Goal: Entertainment & Leisure: Browse casually

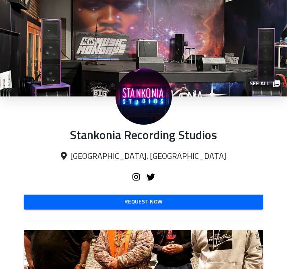
click at [263, 87] on span "See all" at bounding box center [264, 84] width 29 height 10
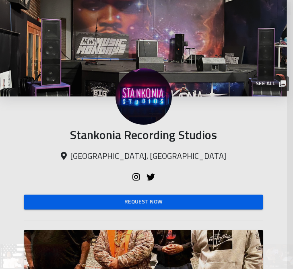
scroll to position [0, 0]
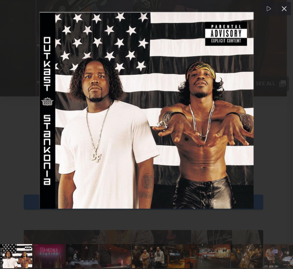
click at [242, 99] on img at bounding box center [146, 110] width 214 height 197
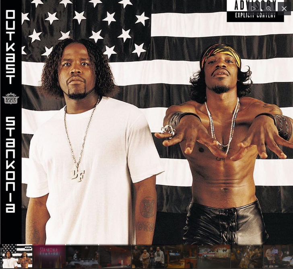
click at [254, 97] on div at bounding box center [146, 111] width 293 height 270
click at [287, 12] on div at bounding box center [284, 9] width 13 height 14
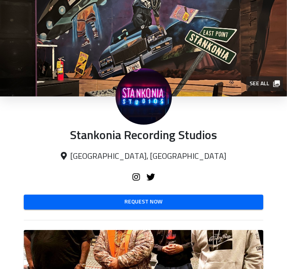
click at [272, 84] on span "See all" at bounding box center [264, 84] width 29 height 10
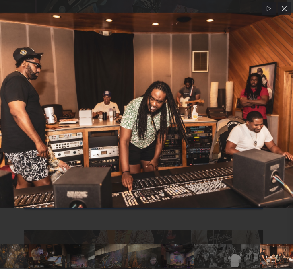
scroll to position [0, 241]
click at [229, 249] on link at bounding box center [244, 256] width 32 height 24
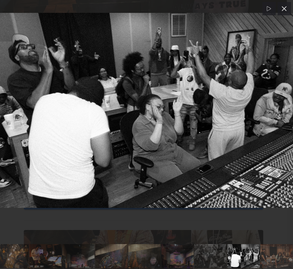
click at [209, 251] on link at bounding box center [211, 256] width 32 height 24
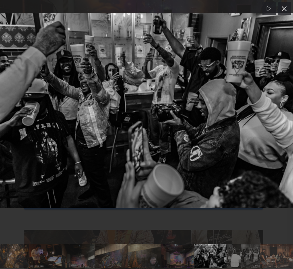
click at [176, 251] on link at bounding box center [178, 256] width 32 height 24
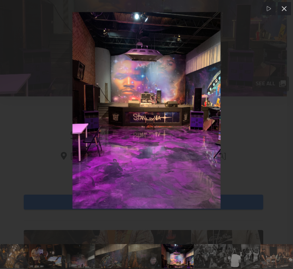
click at [150, 252] on link at bounding box center [144, 256] width 32 height 24
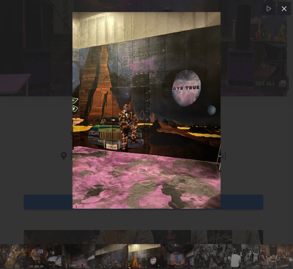
click at [111, 253] on link at bounding box center [111, 256] width 32 height 24
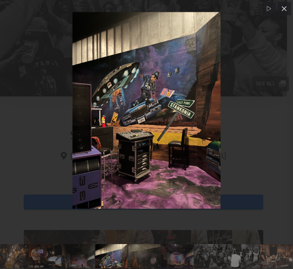
click at [68, 252] on link at bounding box center [78, 256] width 32 height 24
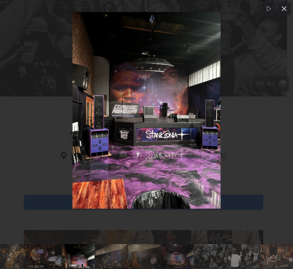
click at [62, 251] on link at bounding box center [78, 256] width 32 height 24
click at [46, 251] on link at bounding box center [45, 256] width 32 height 24
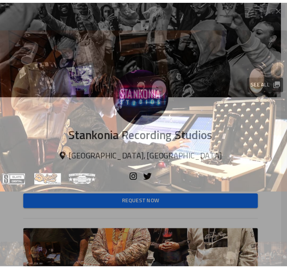
scroll to position [0, 0]
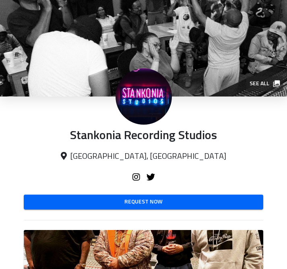
drag, startPoint x: 168, startPoint y: 264, endPoint x: 137, endPoint y: 264, distance: 30.2
